Goal: Transaction & Acquisition: Purchase product/service

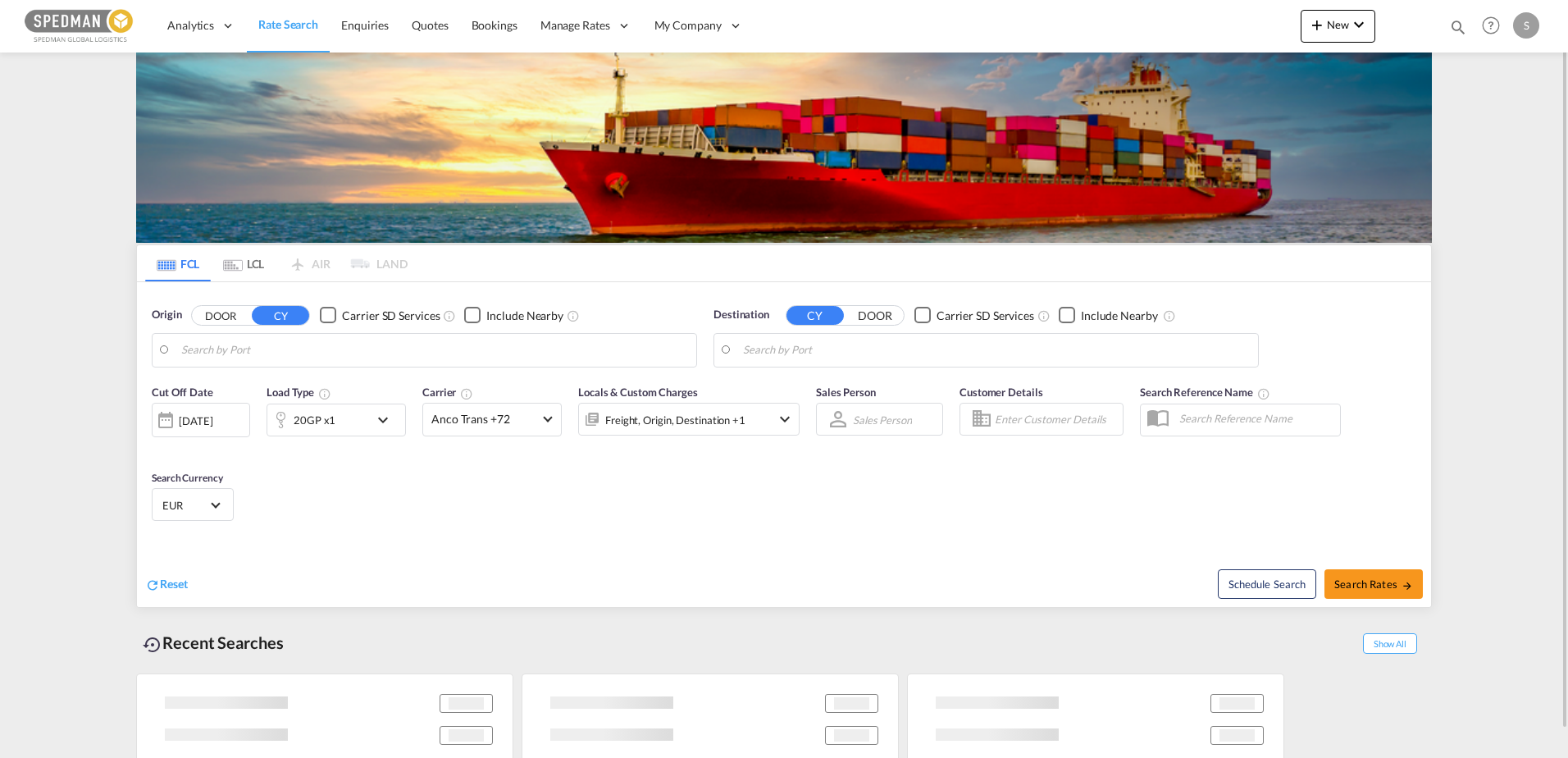
type input "[GEOGRAPHIC_DATA], NOOSL"
type input "Jeddah, SAJED"
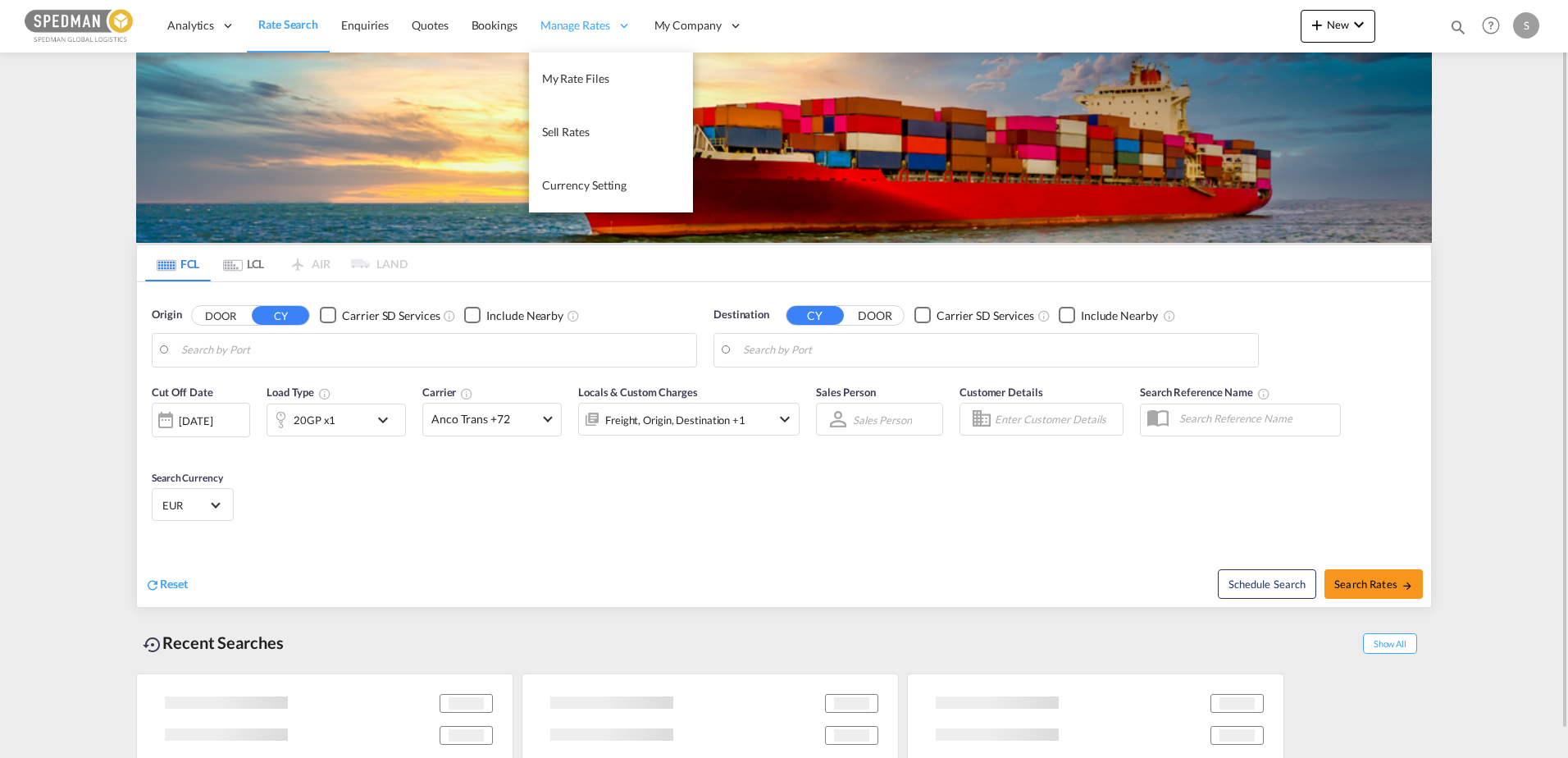
type input "[GEOGRAPHIC_DATA], NOOSL"
type input "Jeddah, SAJED"
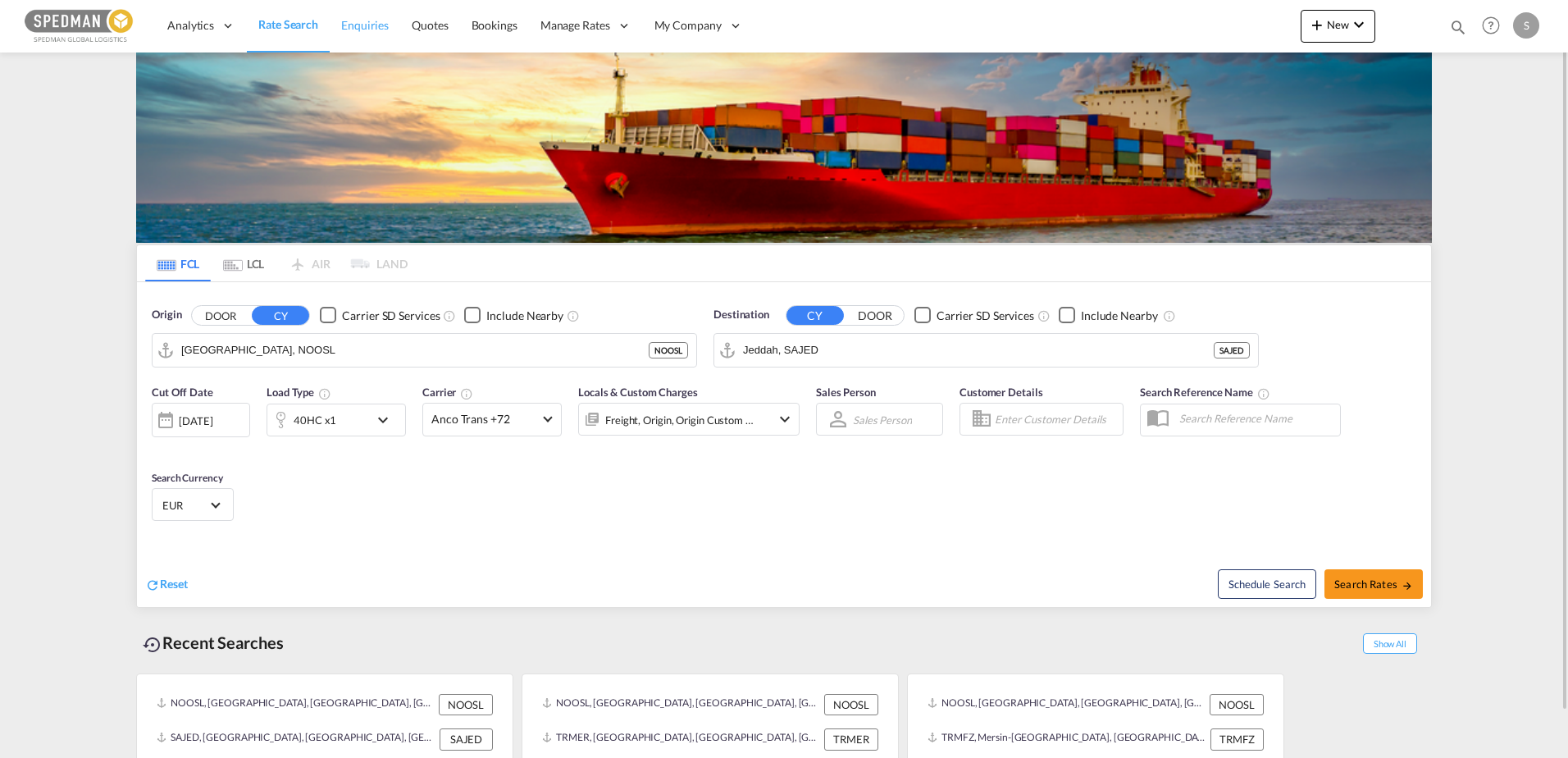
click at [370, 30] on span "Enquiries" at bounding box center [365, 25] width 47 height 14
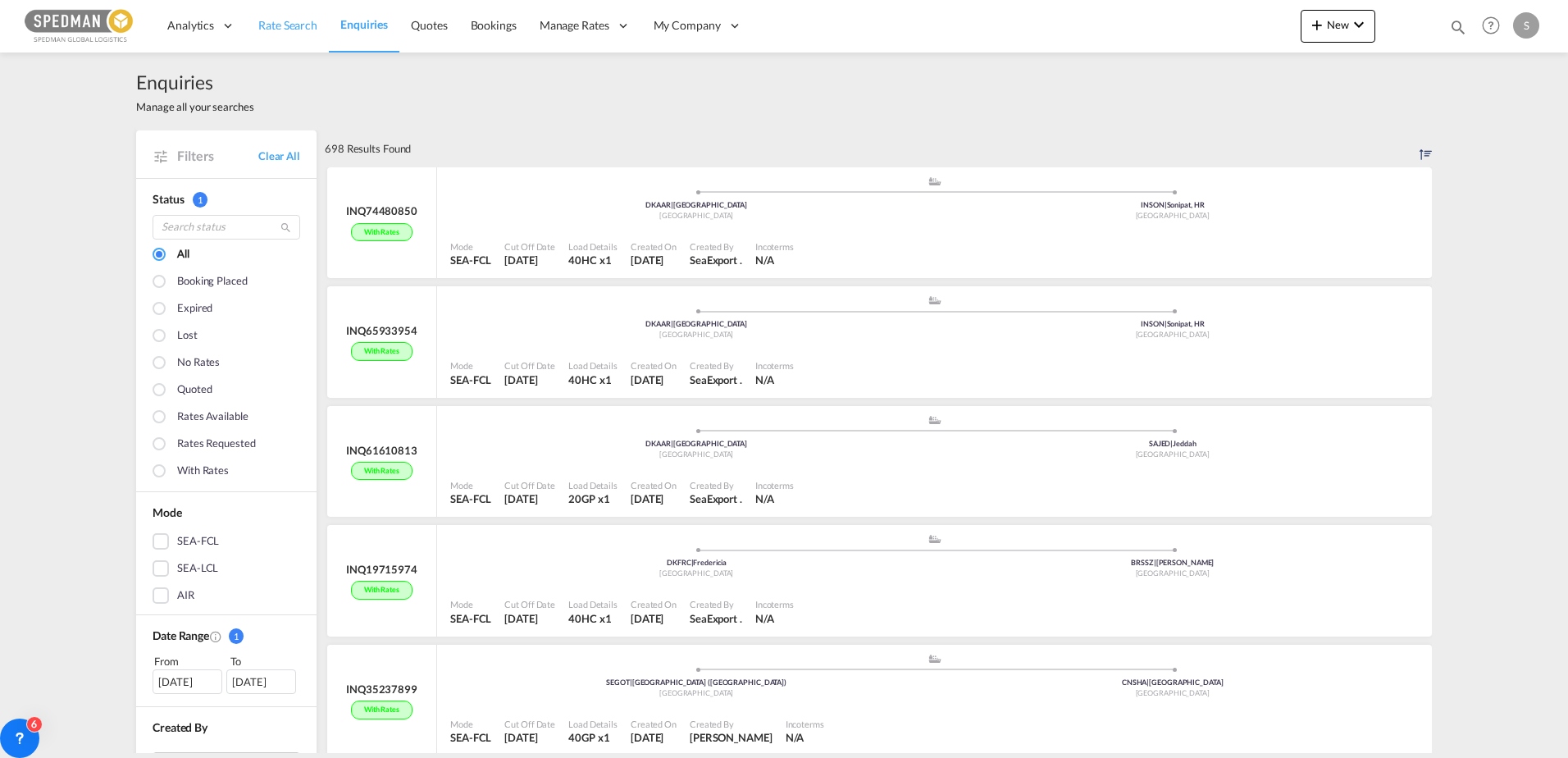
click at [272, 33] on span "Rate Search" at bounding box center [287, 25] width 59 height 16
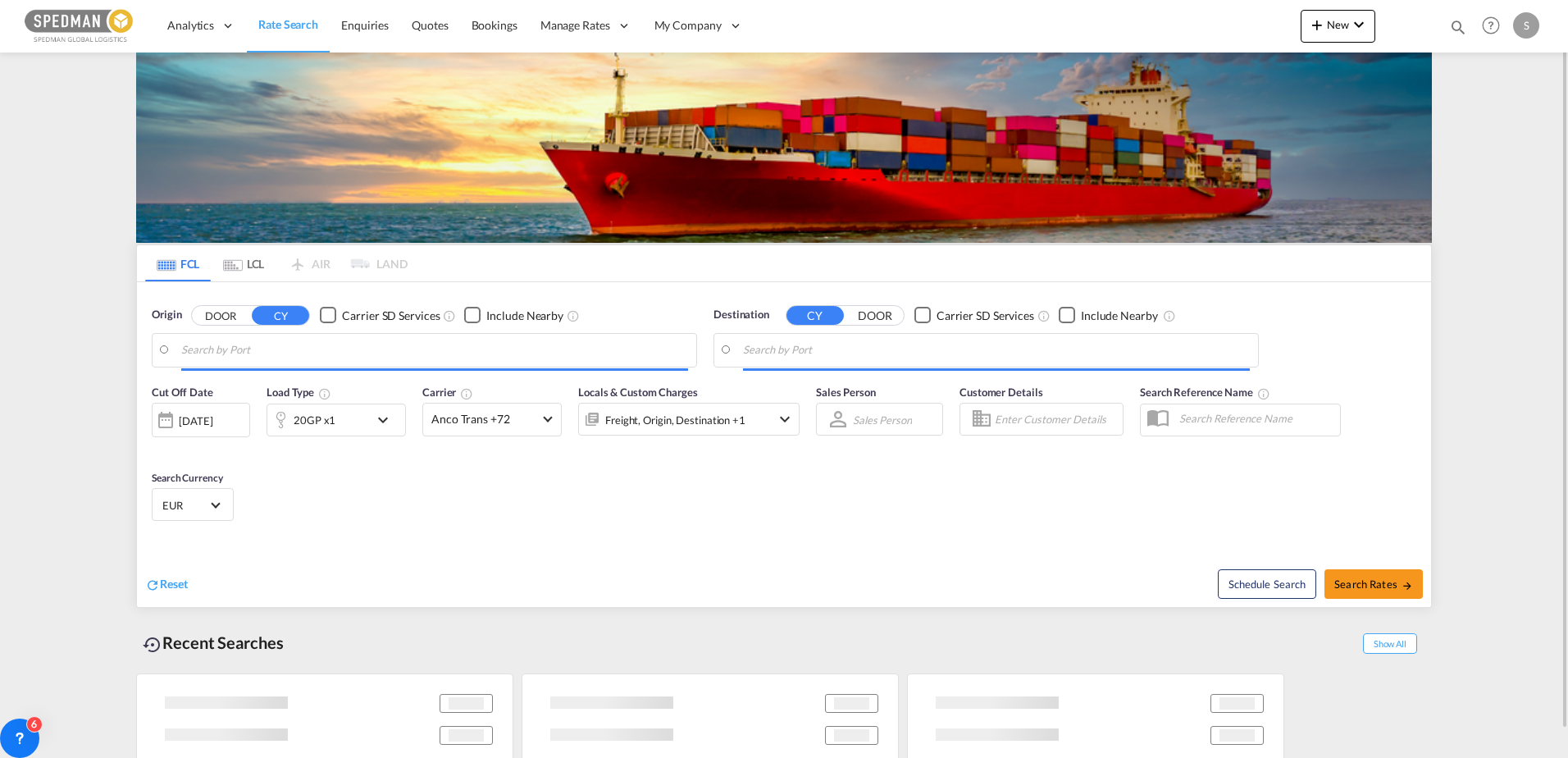
type input "[GEOGRAPHIC_DATA], NOOSL"
type input "Jeddah, SAJED"
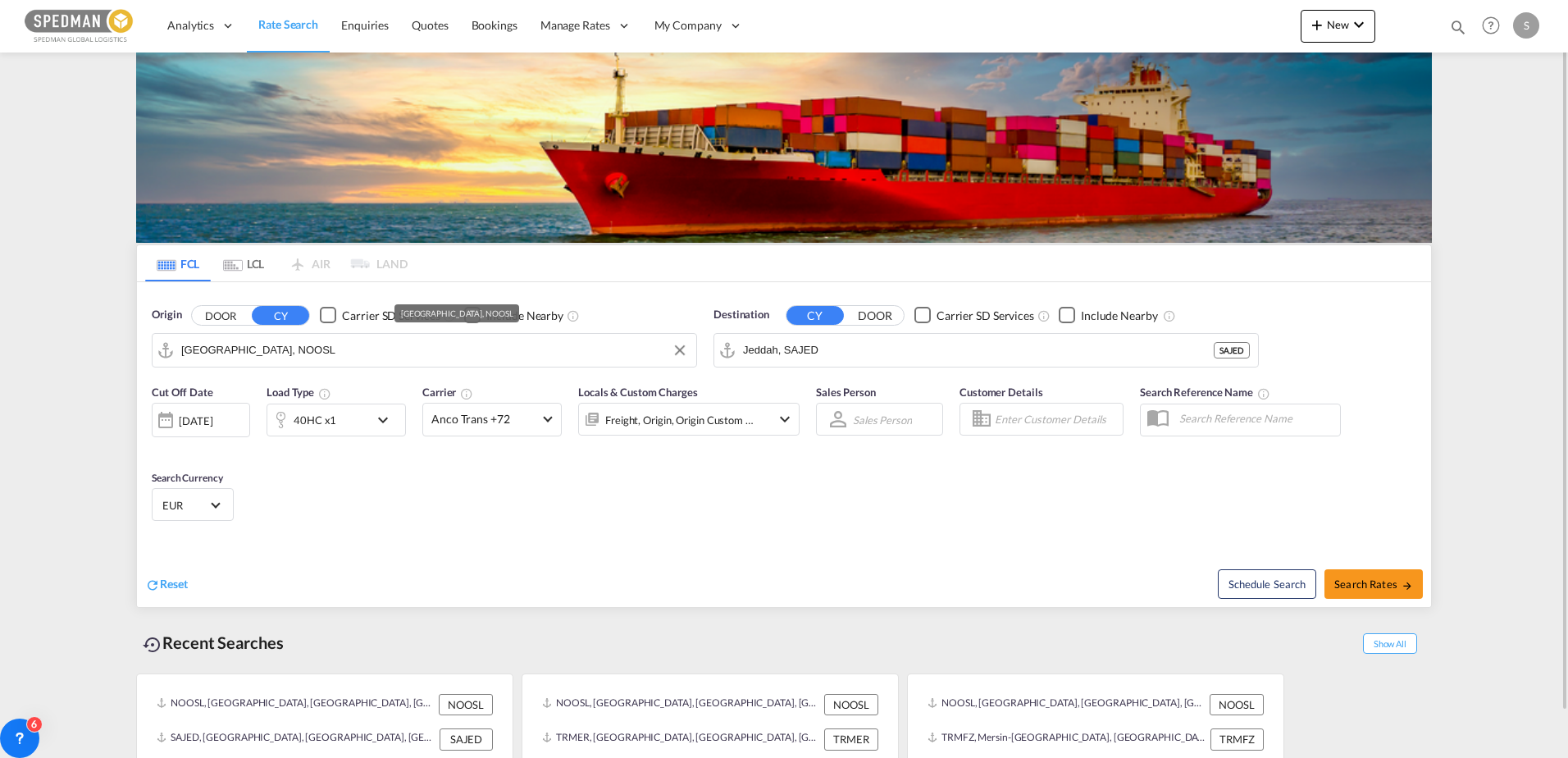
click at [561, 349] on input "[GEOGRAPHIC_DATA], NOOSL" at bounding box center [434, 350] width 507 height 25
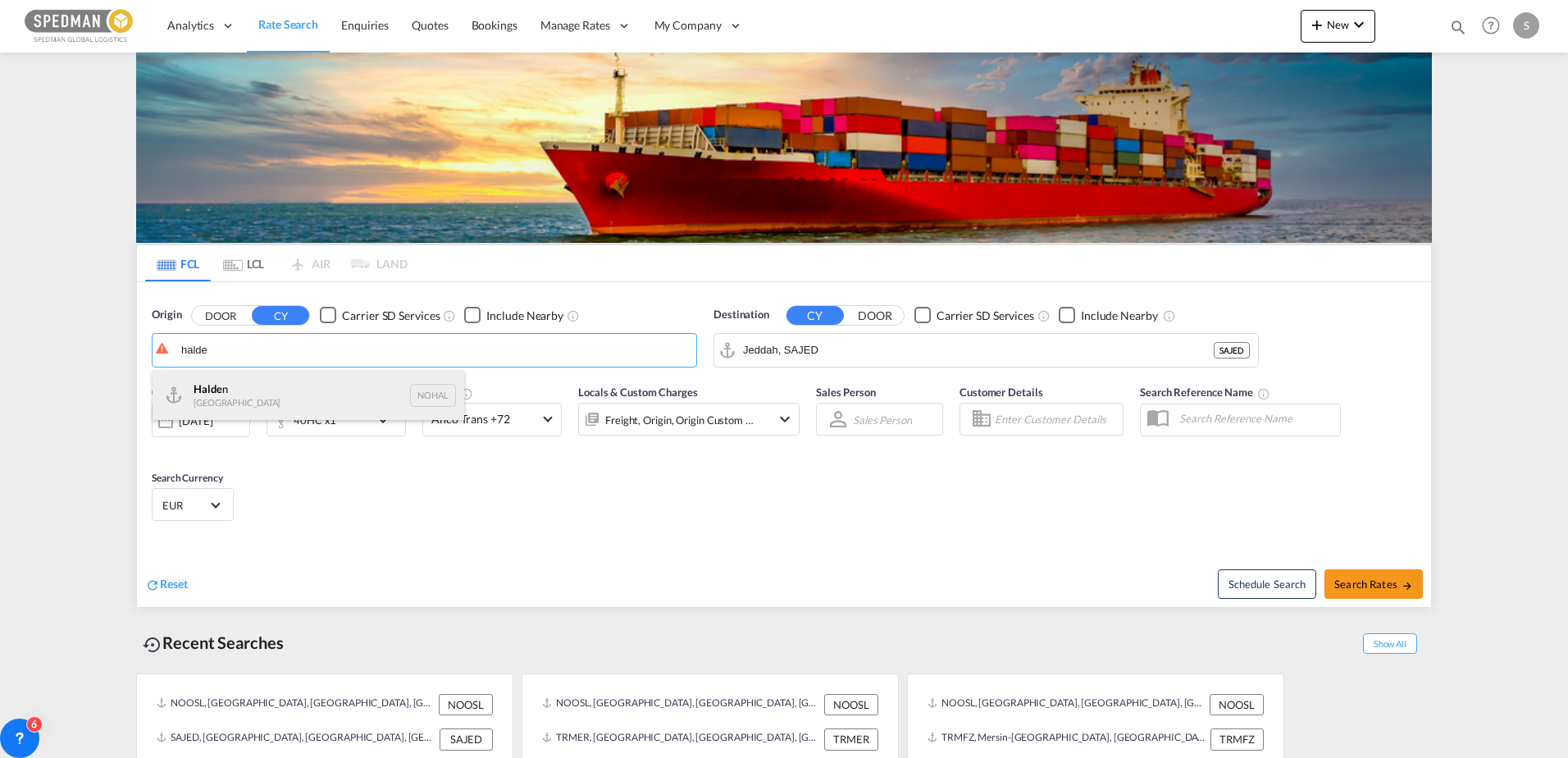
click at [233, 397] on div "Halde n [GEOGRAPHIC_DATA] NOHAL" at bounding box center [308, 396] width 312 height 49
type input "[PERSON_NAME], NOHAL"
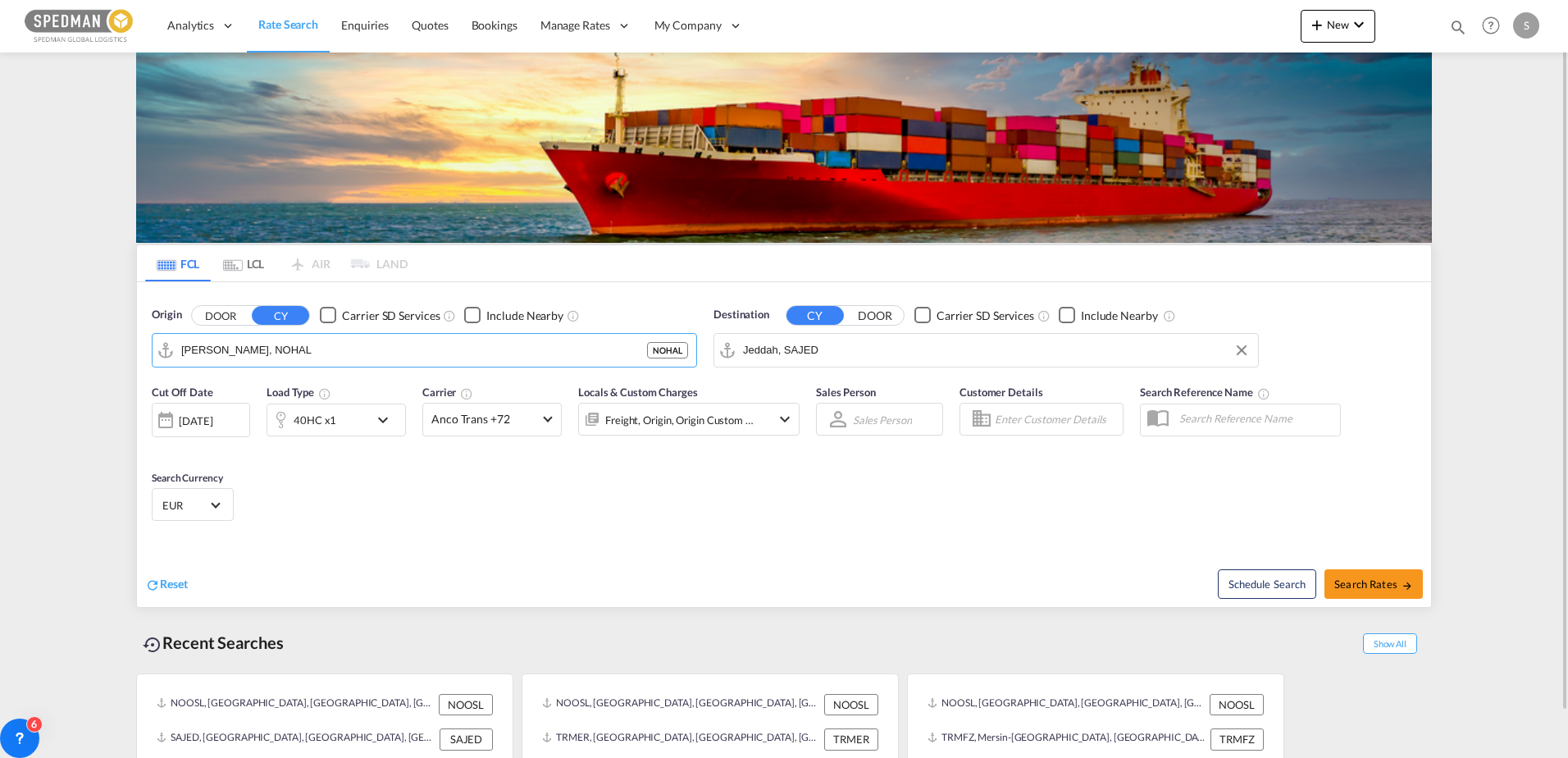
click at [879, 355] on input "Jeddah, SAJED" at bounding box center [996, 350] width 507 height 25
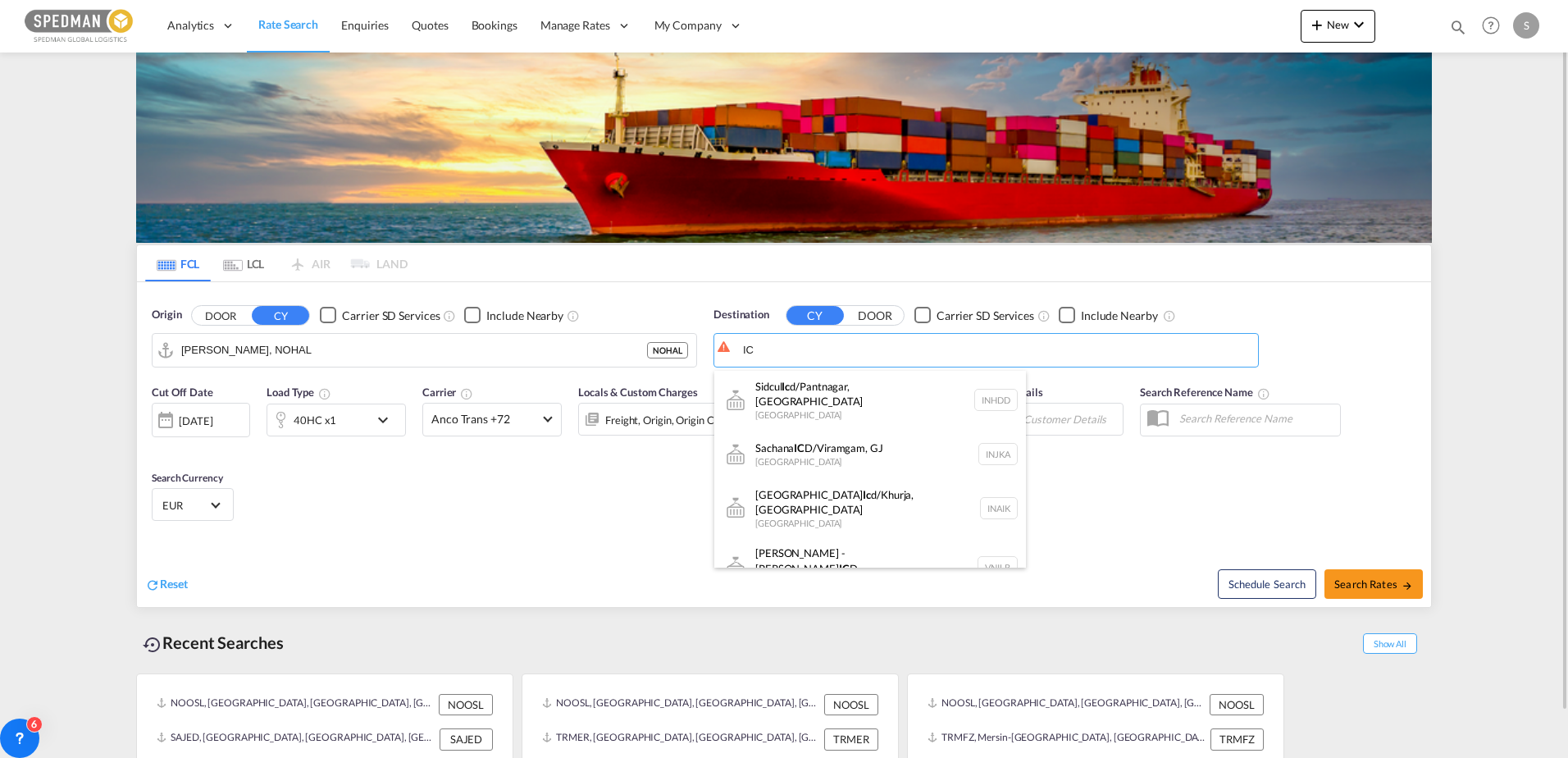
type input "I"
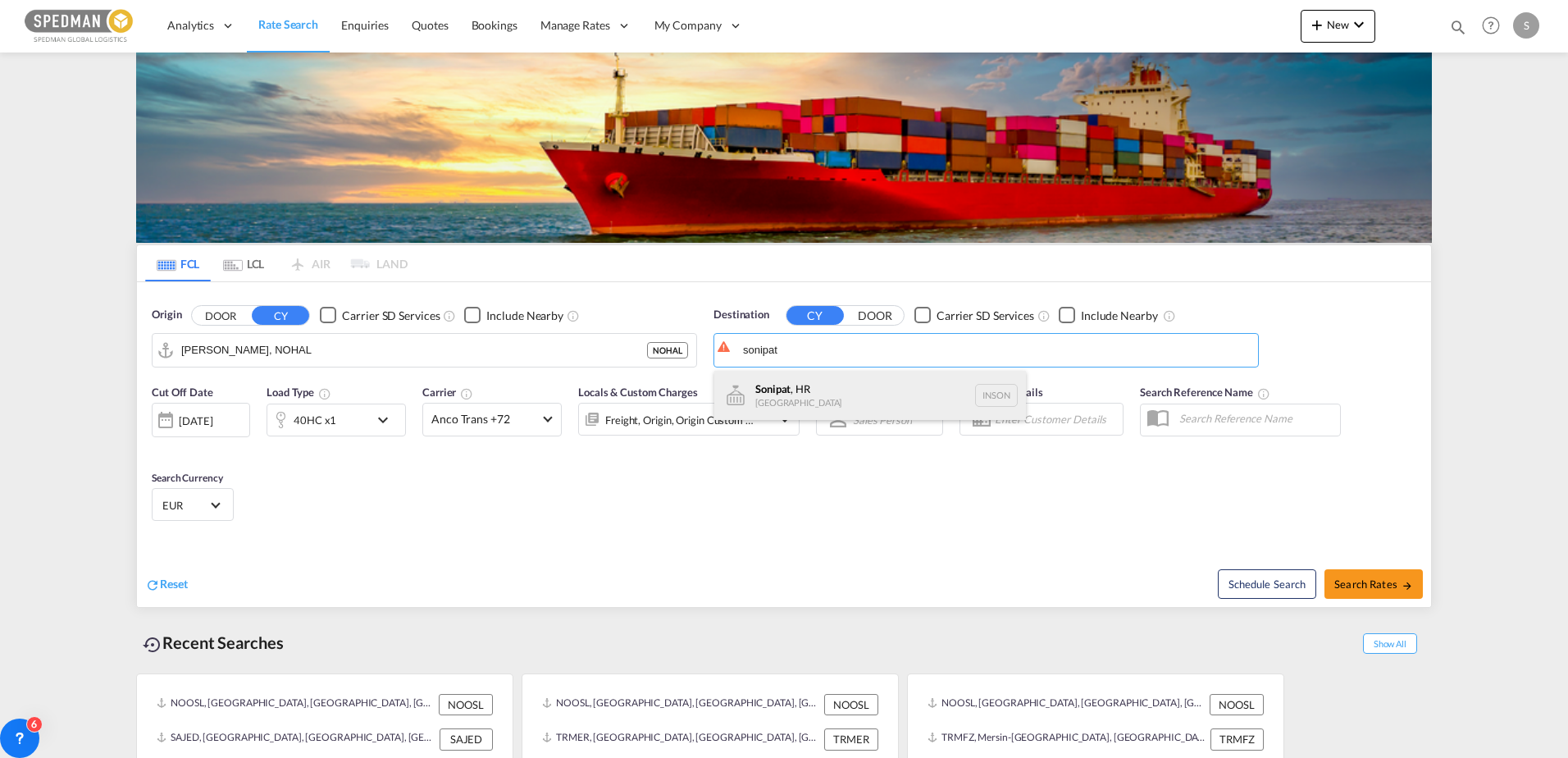
click at [876, 380] on div "Sonipat , HR [GEOGRAPHIC_DATA] INSON" at bounding box center [870, 396] width 312 height 49
type input "Sonipat, HR, INSON"
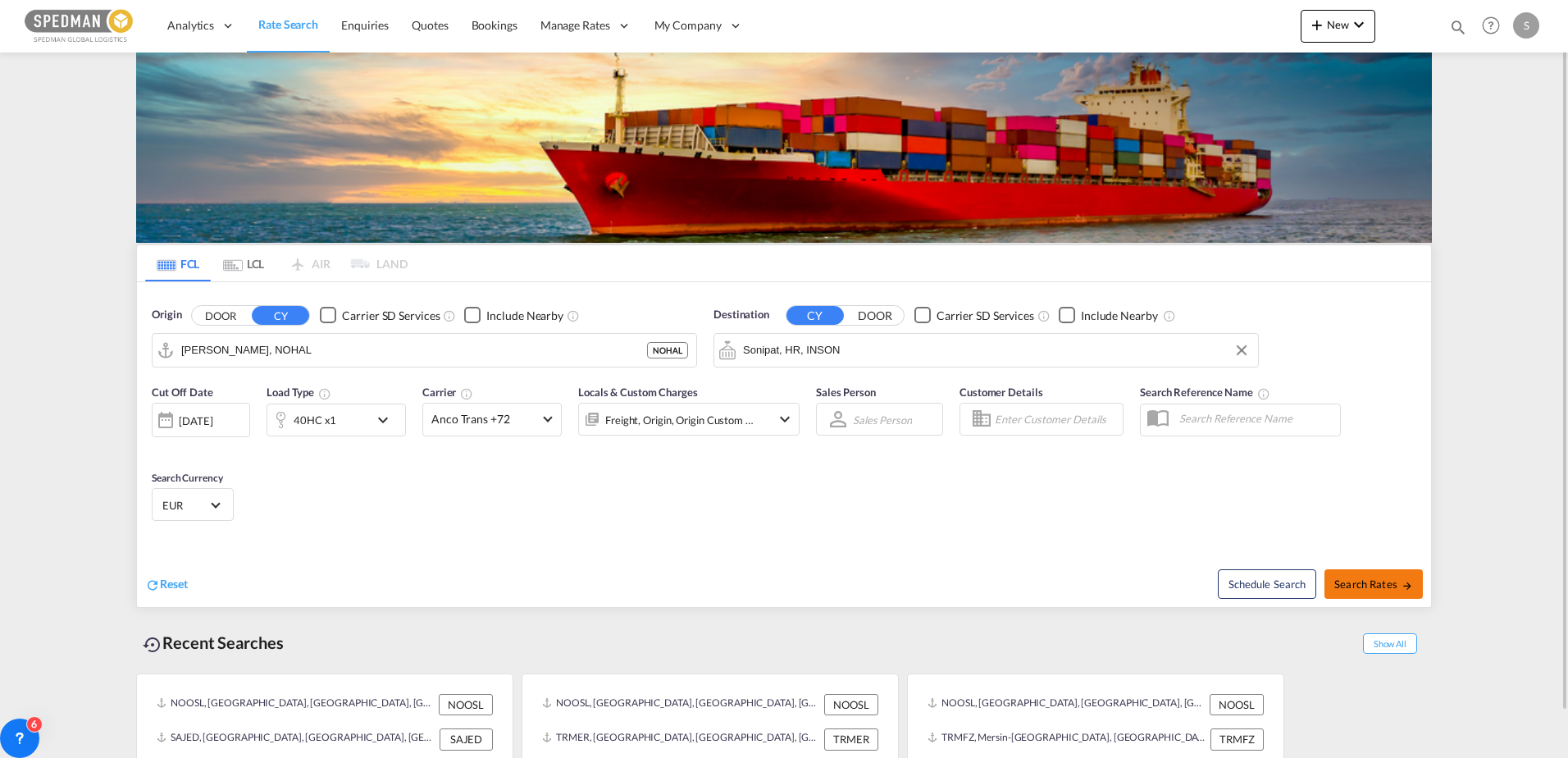
click at [1365, 581] on span "Search Rates" at bounding box center [1374, 584] width 79 height 13
type input "NOHAL to INSON / [DATE]"
